Goal: Task Accomplishment & Management: Manage account settings

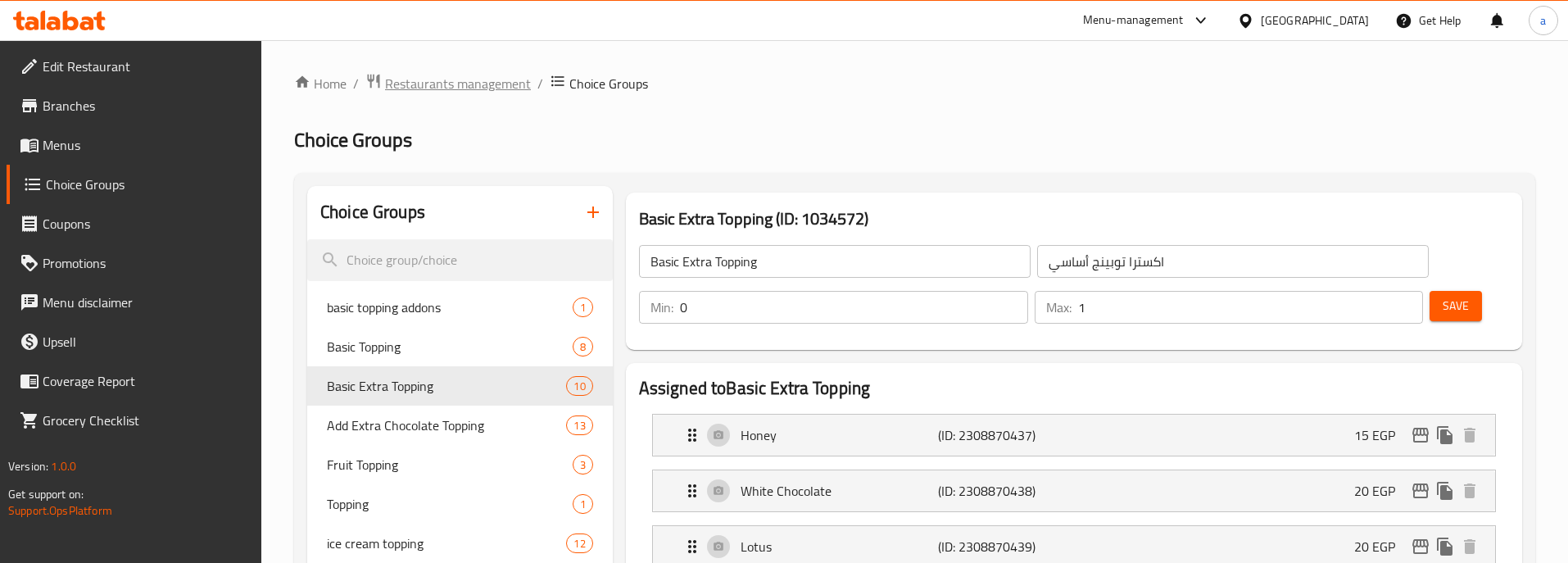
click at [451, 79] on span "Restaurants management" at bounding box center [457, 83] width 146 height 19
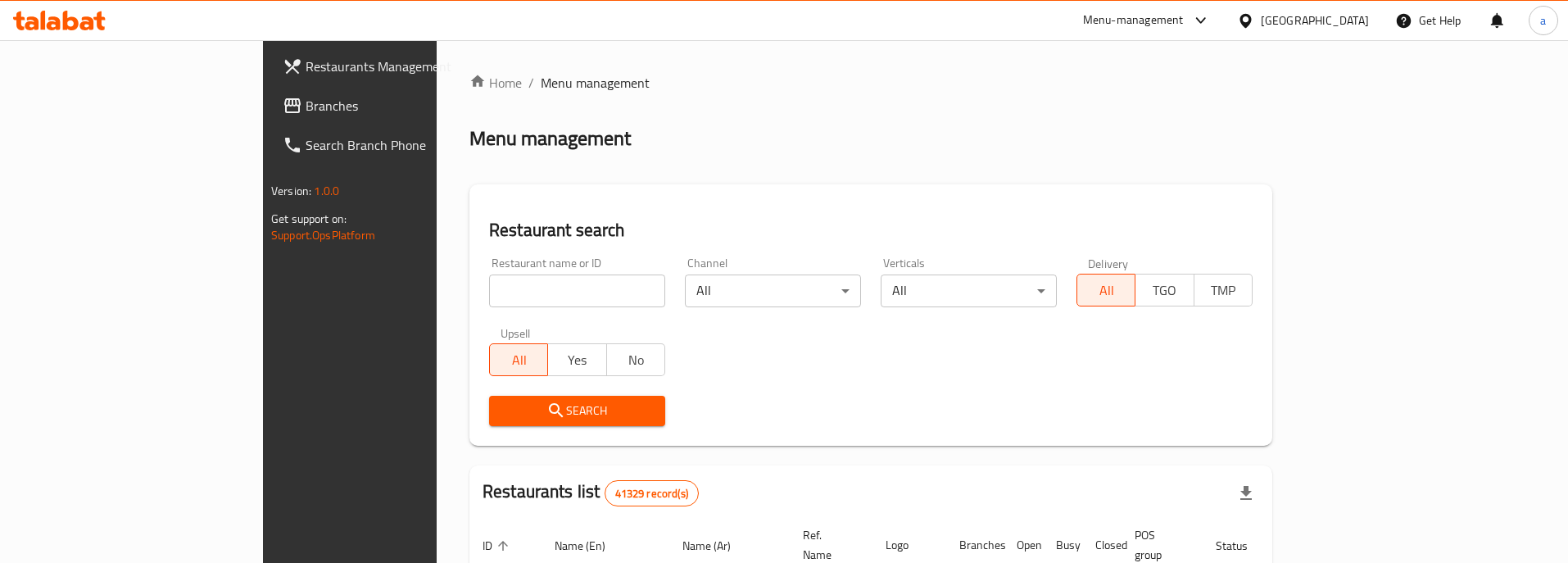
click at [270, 117] on link "Branches" at bounding box center [397, 105] width 256 height 40
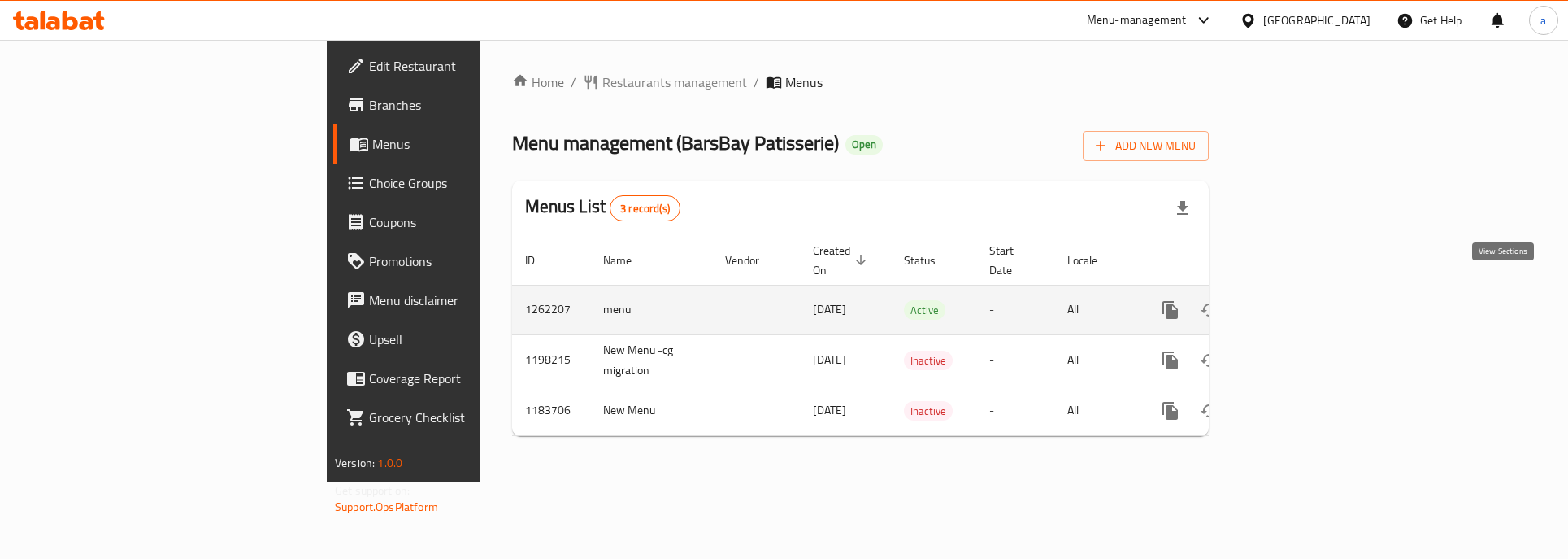
click at [1294, 302] on icon "enhanced table" at bounding box center [1287, 309] width 14 height 14
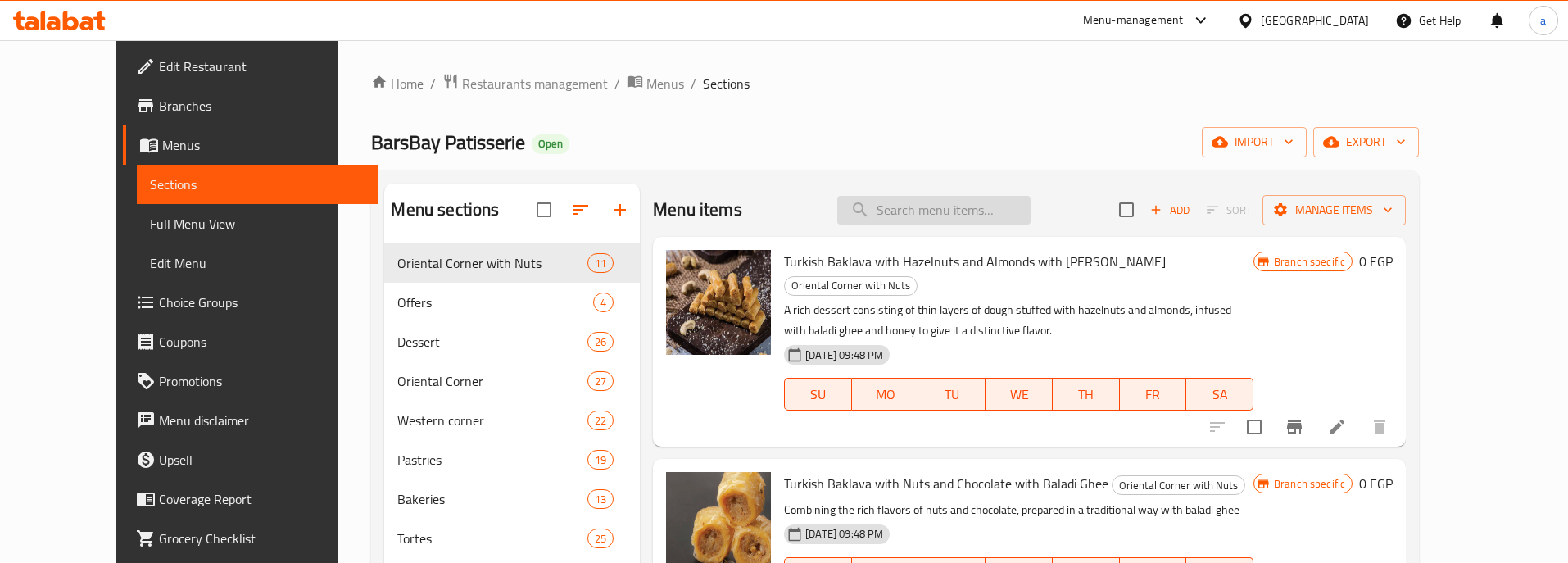
click at [960, 214] on input "search" at bounding box center [933, 210] width 194 height 29
paste input "تشيز كيك"
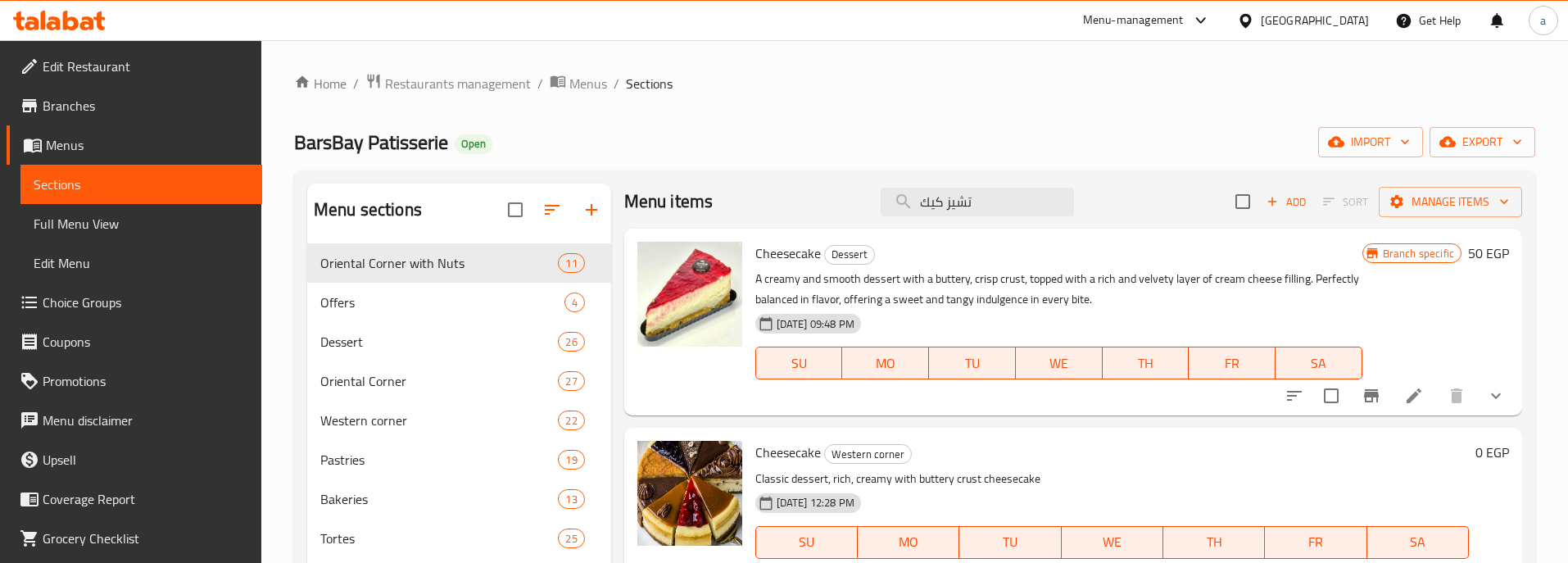
scroll to position [11, 0]
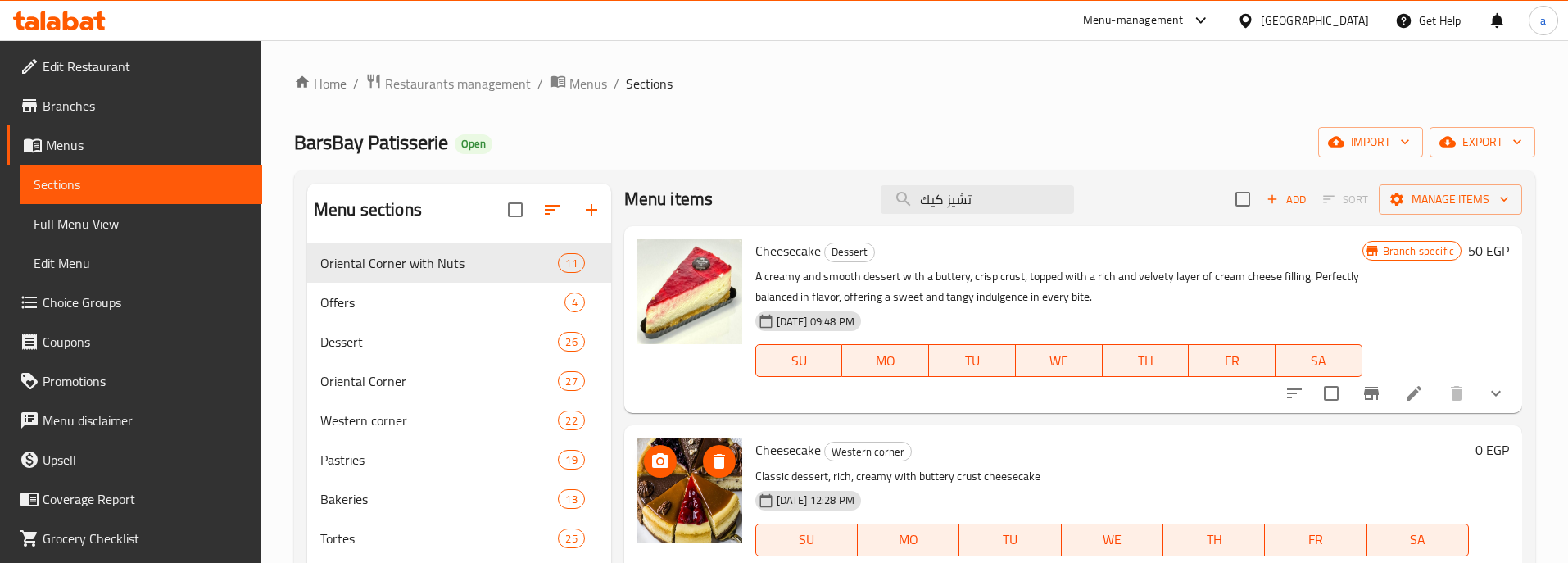
type input "تشيز كيك"
click at [708, 501] on img at bounding box center [689, 491] width 105 height 105
click at [1013, 485] on p "Classic dessert, rich, creamy with buttery crust cheesecake" at bounding box center [1112, 475] width 714 height 20
click at [1354, 443] on h6 "Cheesecake Western corner" at bounding box center [1112, 450] width 714 height 23
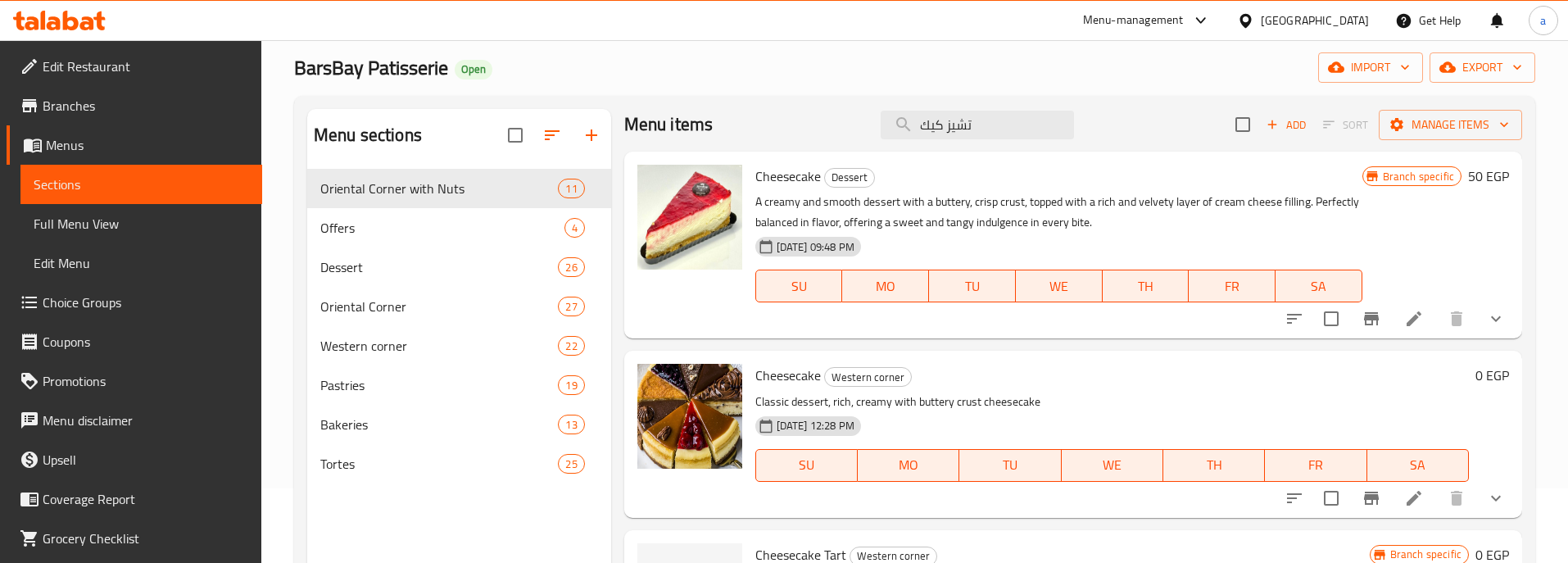
scroll to position [164, 0]
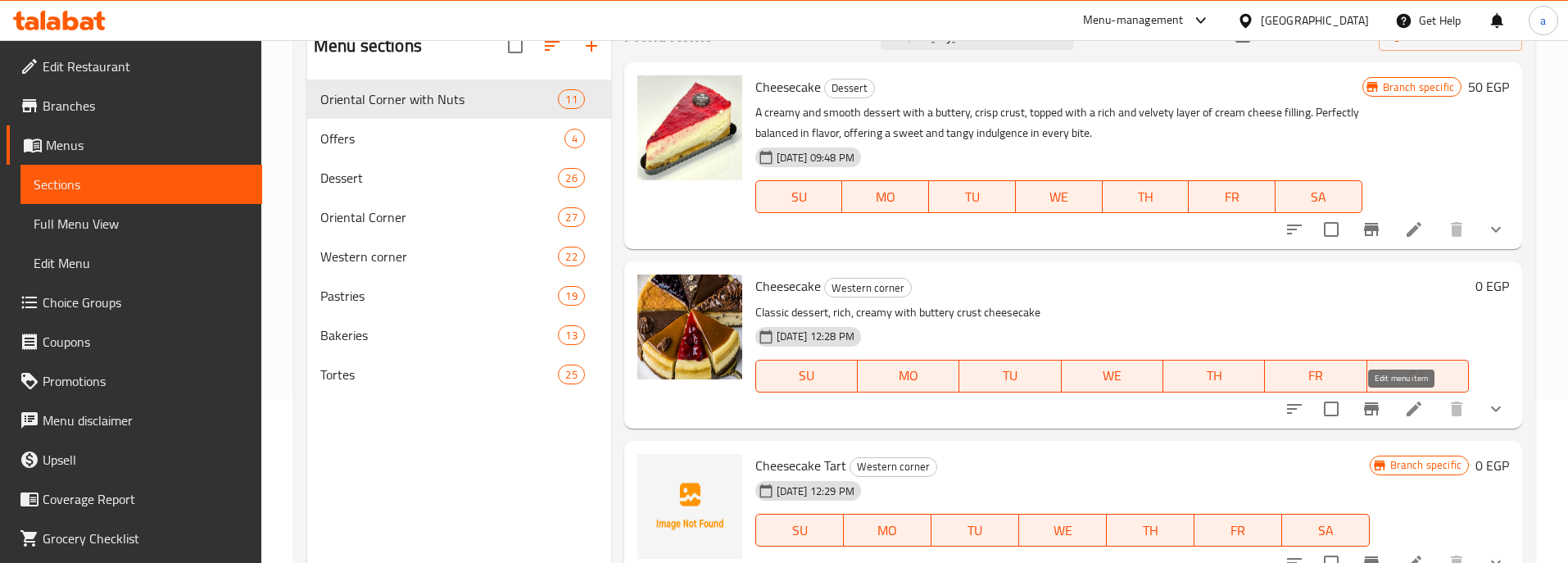
click at [1404, 416] on icon at bounding box center [1414, 409] width 19 height 19
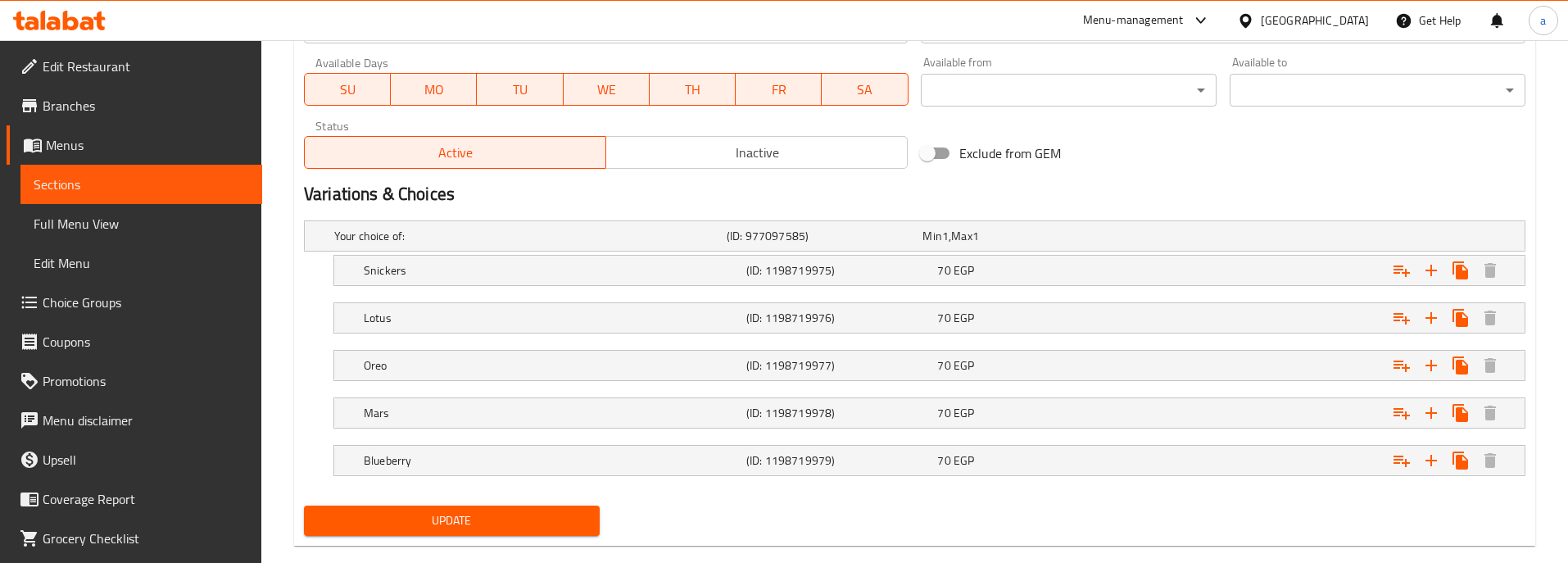
scroll to position [798, 0]
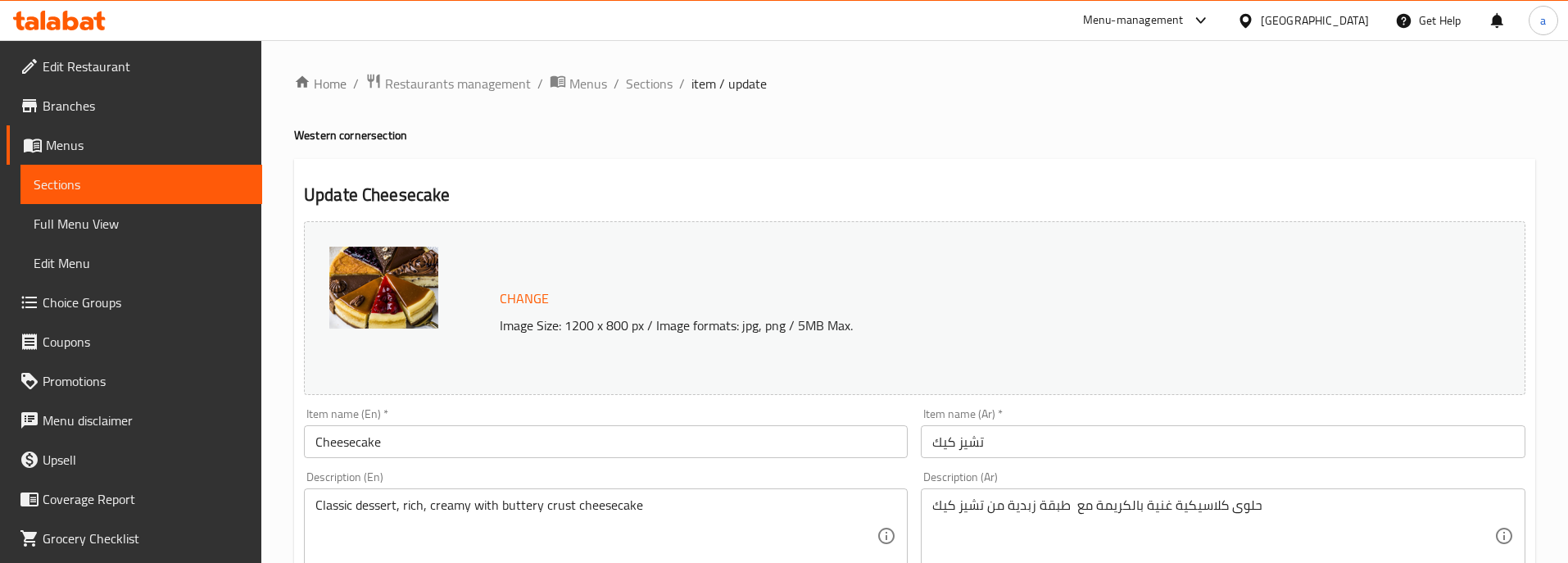
click at [852, 206] on h2 "Update Cheesecake" at bounding box center [914, 194] width 1222 height 24
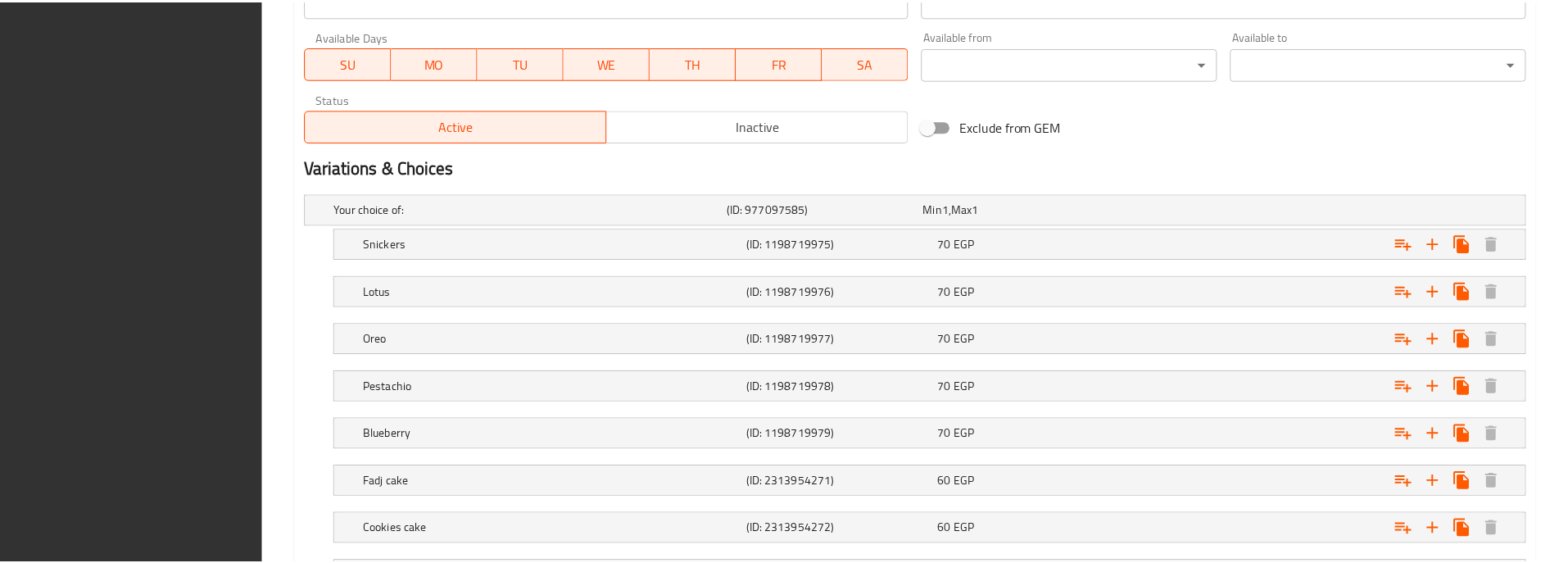
scroll to position [1035, 0]
